Goal: Task Accomplishment & Management: Manage account settings

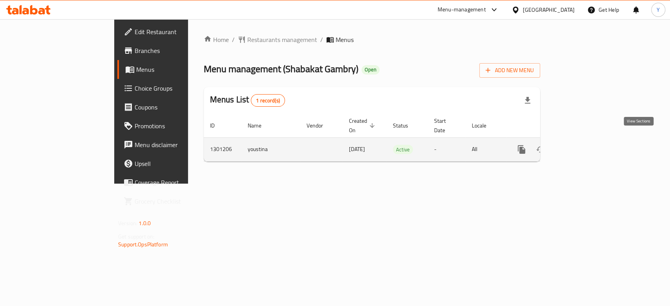
click at [582, 146] on icon "enhanced table" at bounding box center [578, 149] width 7 height 7
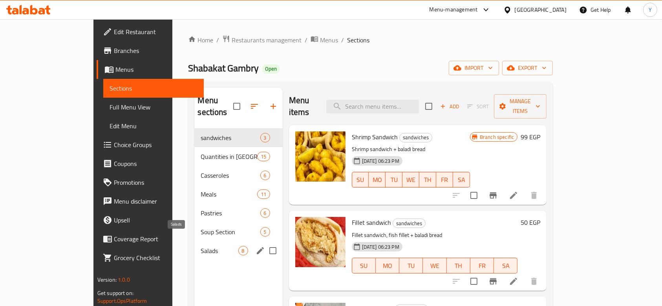
click at [201, 246] on span "Salads" at bounding box center [219, 250] width 37 height 9
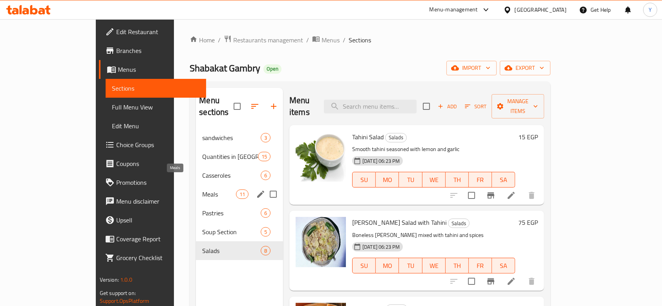
click at [202, 190] on span "Meals" at bounding box center [218, 194] width 33 height 9
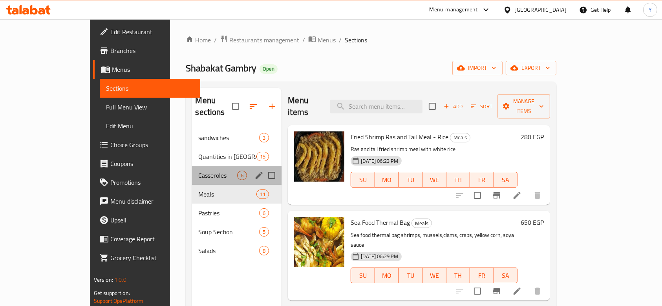
click at [192, 166] on div "Casseroles 6" at bounding box center [237, 175] width 90 height 19
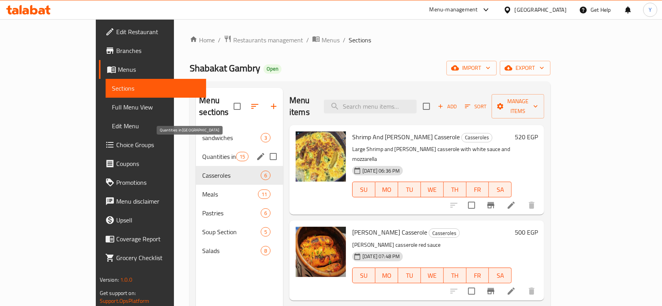
click at [202, 152] on span "Quantities in [GEOGRAPHIC_DATA]" at bounding box center [218, 156] width 33 height 9
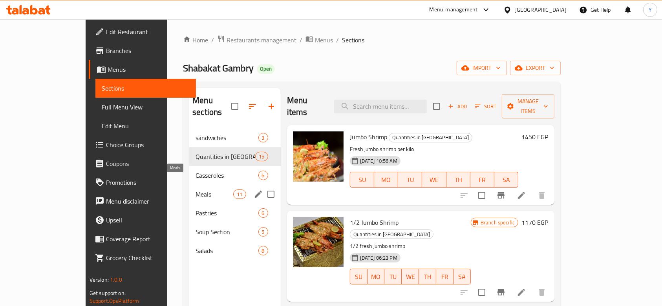
click at [196, 190] on span "Meals" at bounding box center [215, 194] width 38 height 9
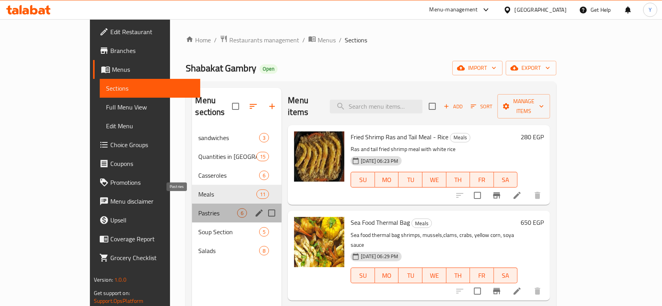
click at [198, 208] on span "Pastries" at bounding box center [217, 212] width 39 height 9
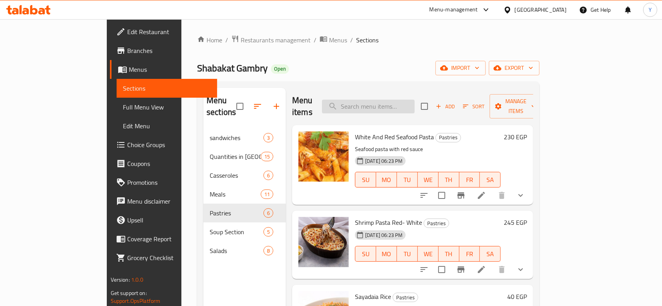
click at [397, 102] on input "search" at bounding box center [368, 107] width 93 height 14
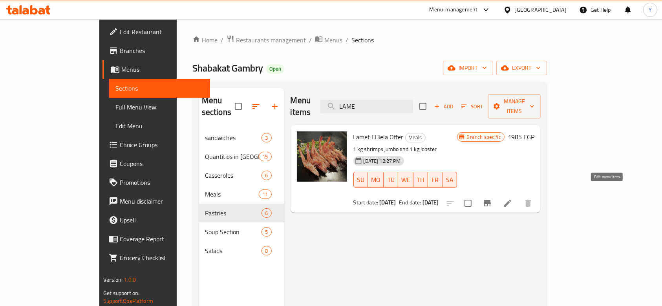
type input "LAME"
click at [512, 199] on icon at bounding box center [507, 203] width 9 height 9
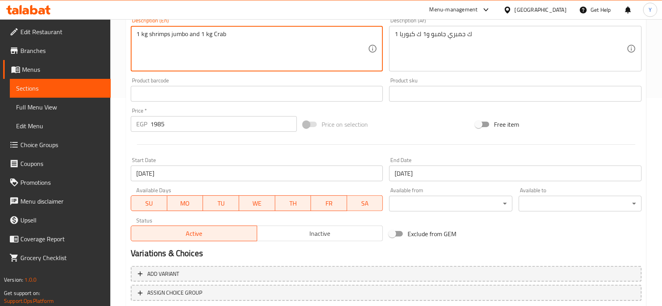
scroll to position [259, 0]
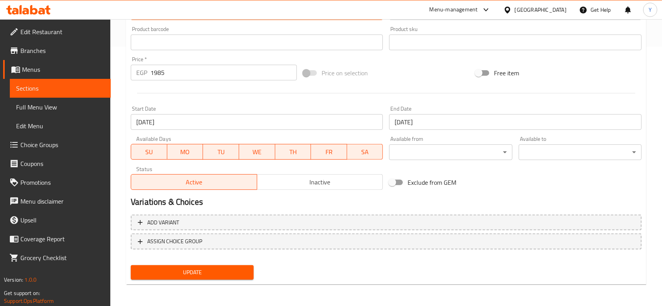
type textarea "1 kg shrimps jumbo and 1 kg Crab"
click at [197, 275] on span "Update" at bounding box center [192, 273] width 110 height 10
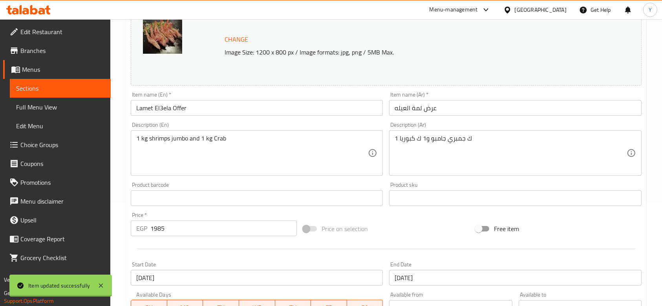
scroll to position [0, 0]
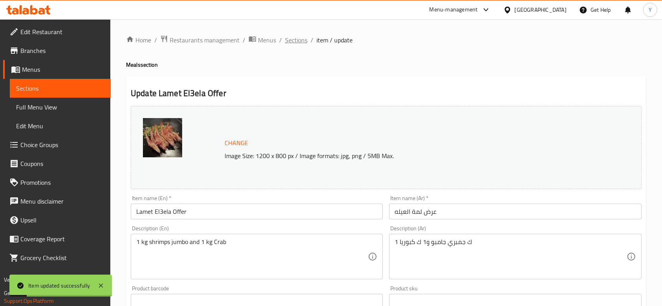
click at [294, 39] on span "Sections" at bounding box center [296, 39] width 22 height 9
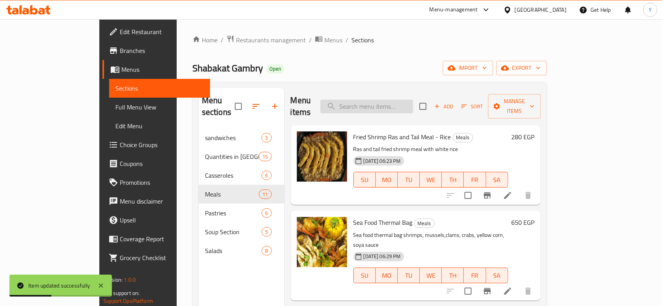
click at [403, 101] on input "search" at bounding box center [366, 107] width 93 height 14
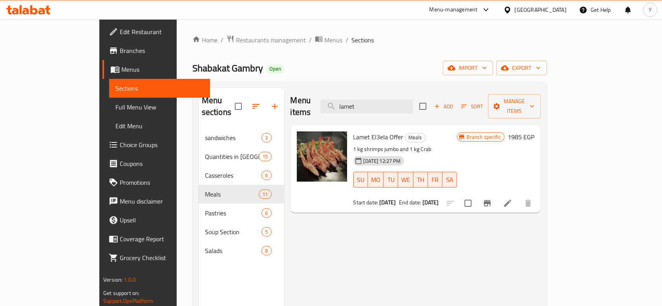
type input "lamet"
